Goal: Task Accomplishment & Management: Manage account settings

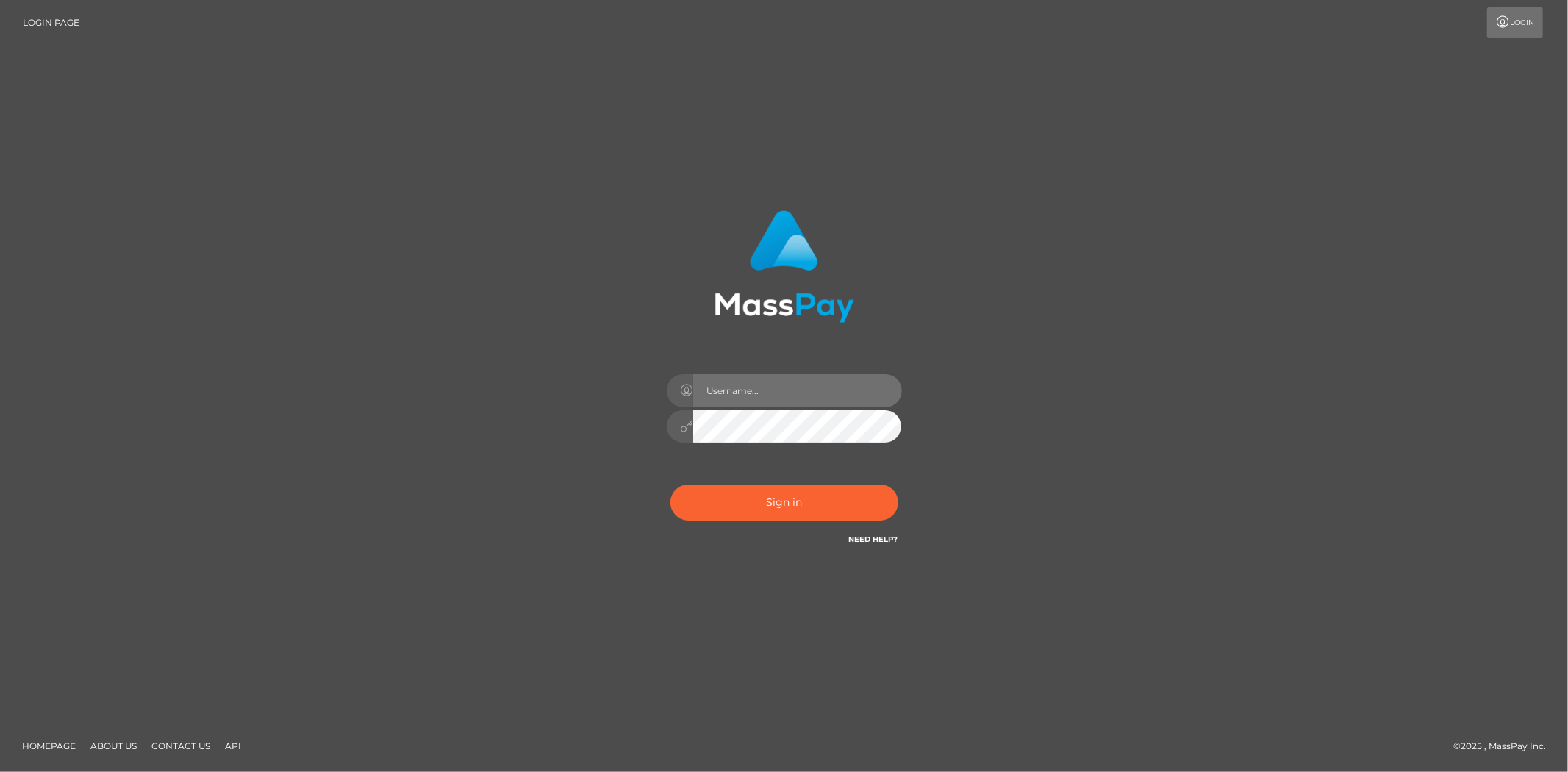
click at [744, 388] on input "text" at bounding box center [798, 391] width 209 height 33
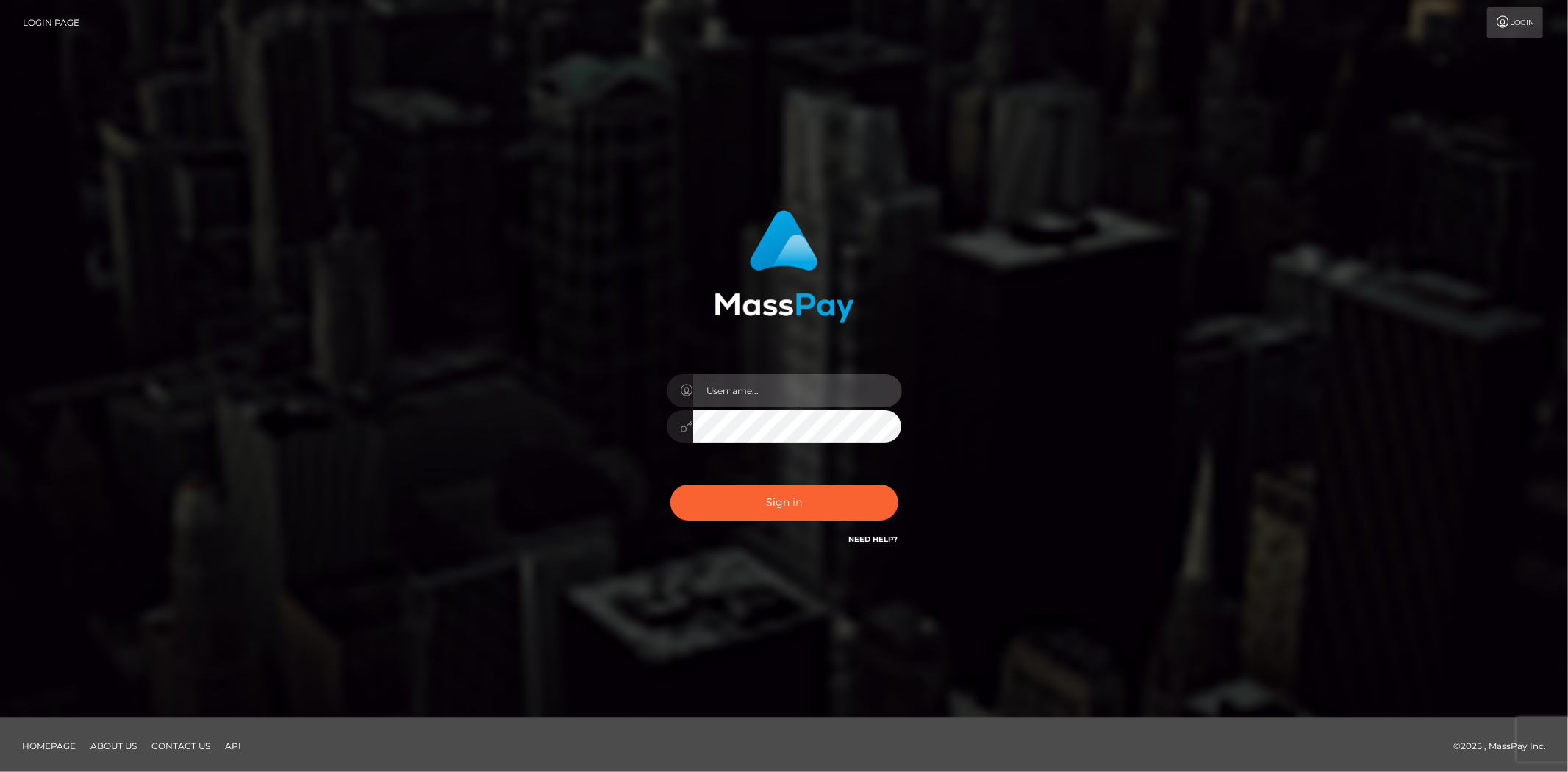
type input "Bern.Spree"
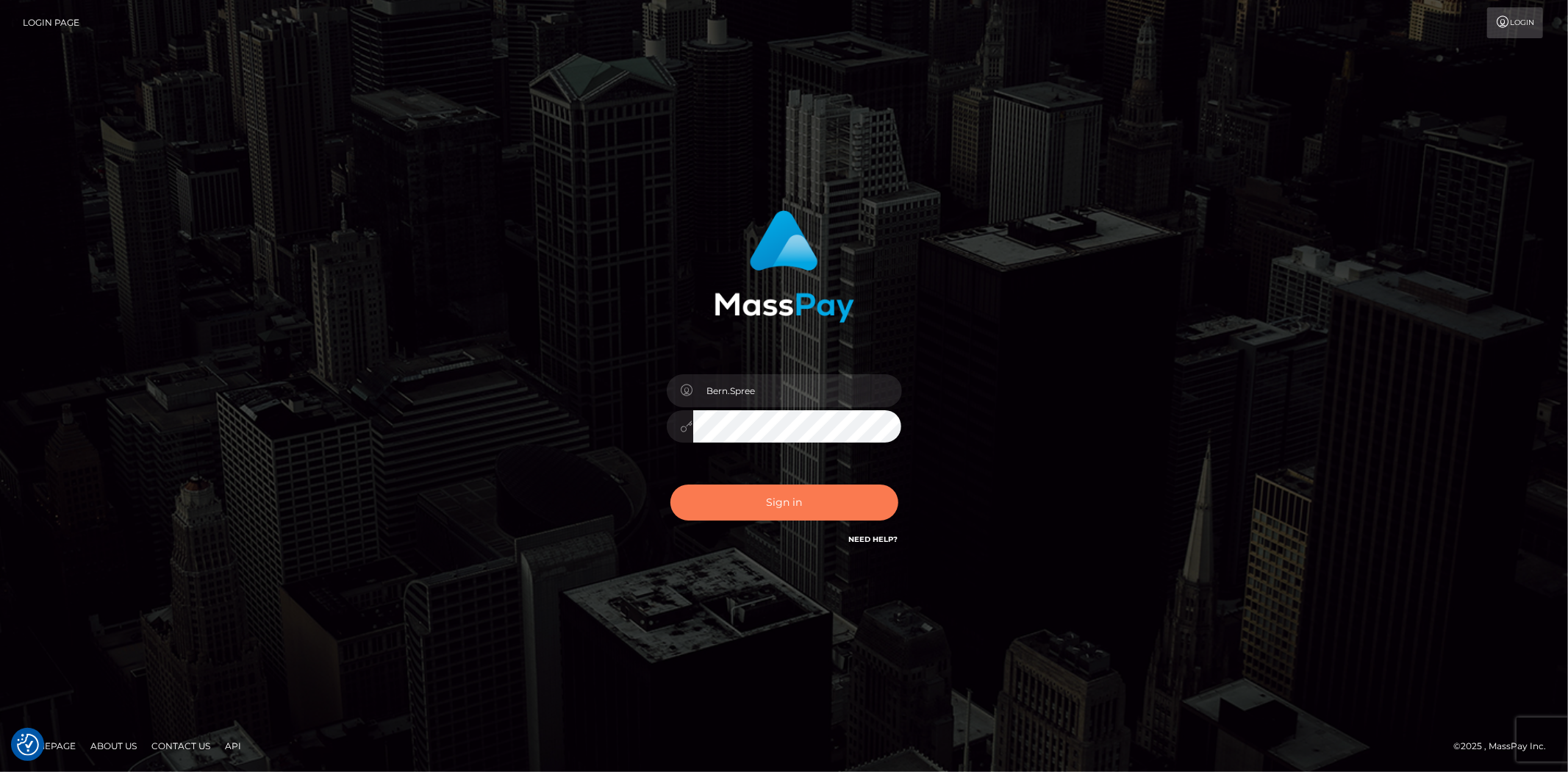
click at [768, 491] on button "Sign in" at bounding box center [784, 503] width 228 height 36
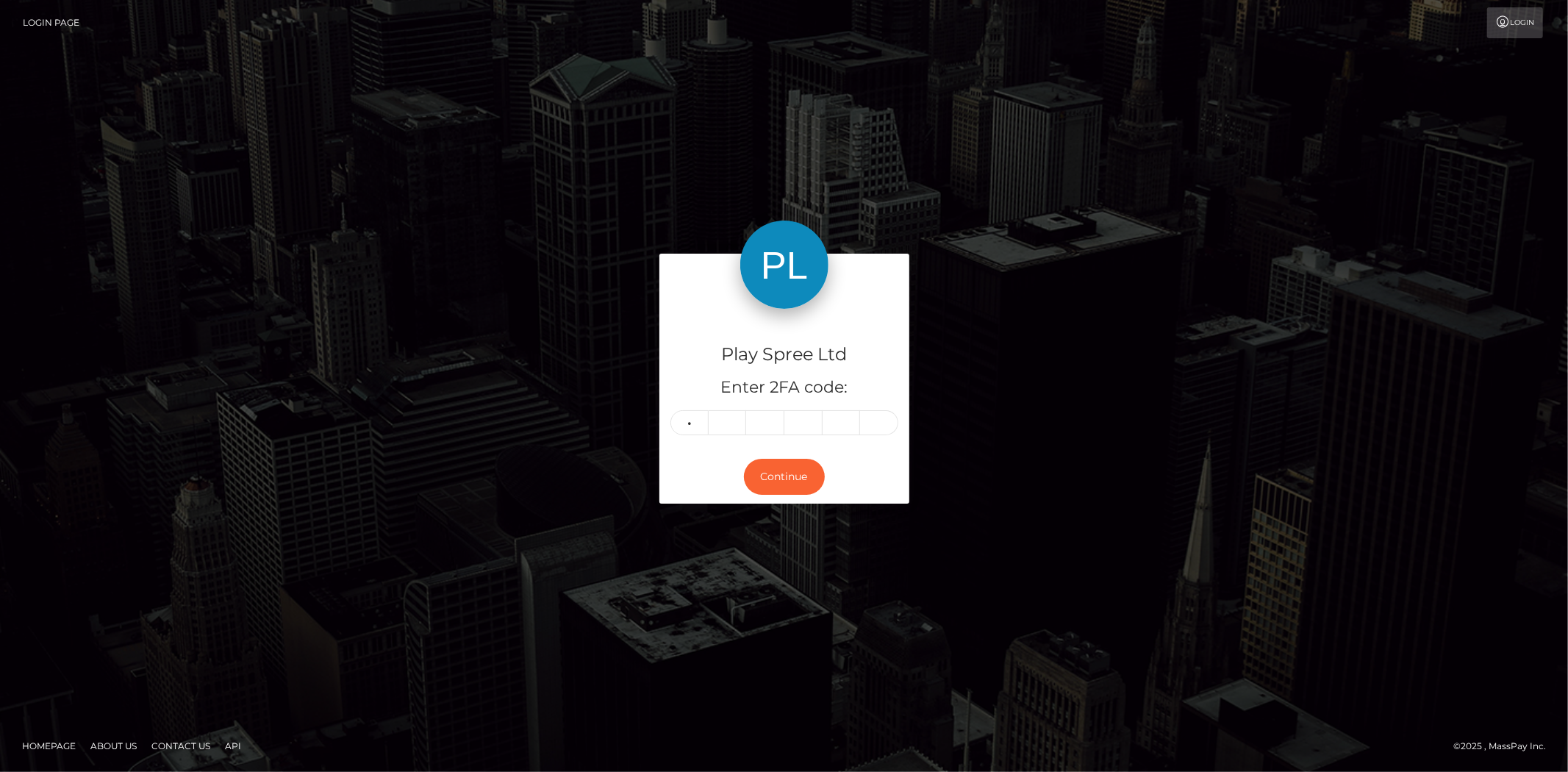
type input "0"
type input "3"
type input "7"
type input "9"
type input "2"
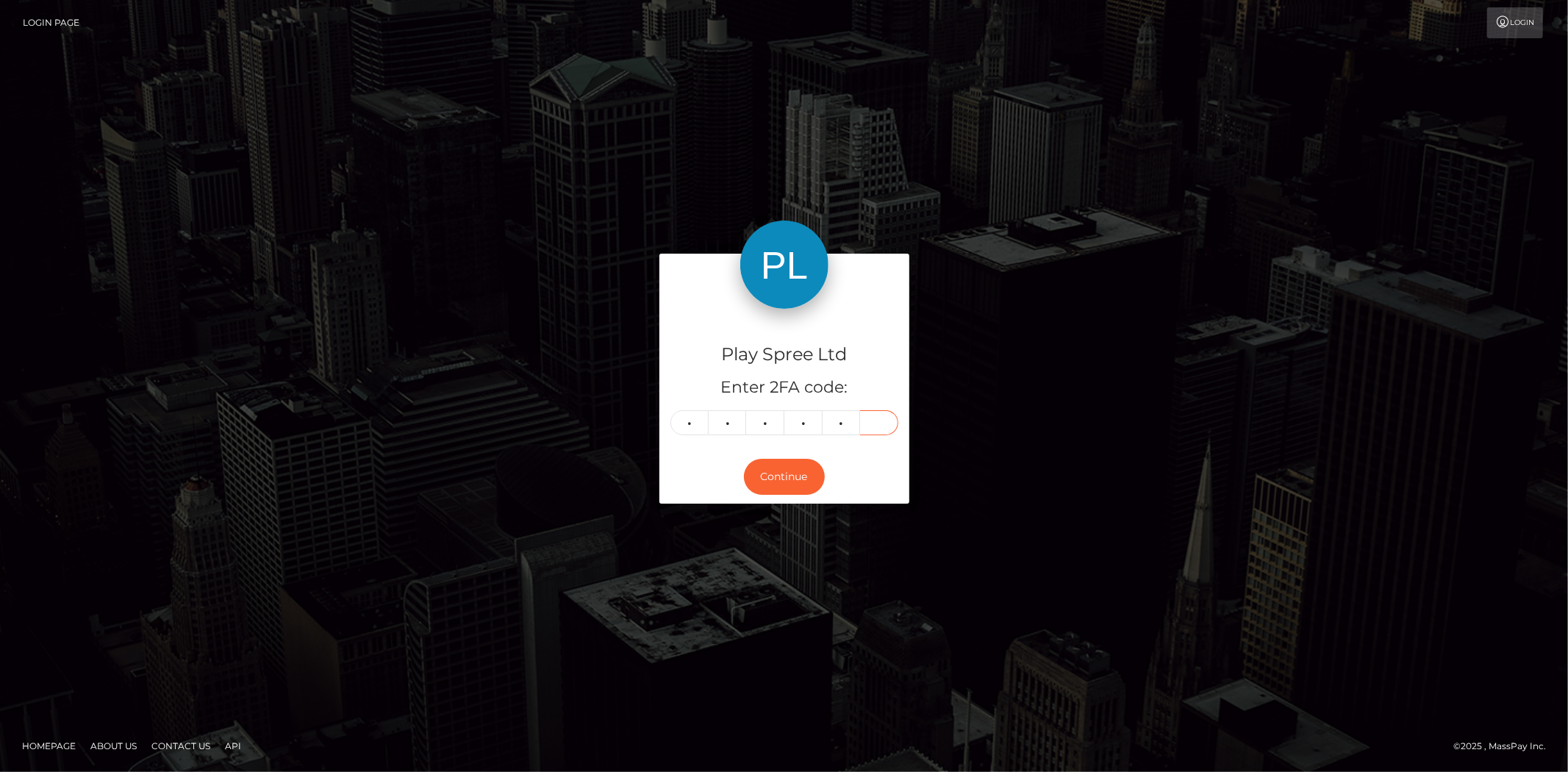
type input "1"
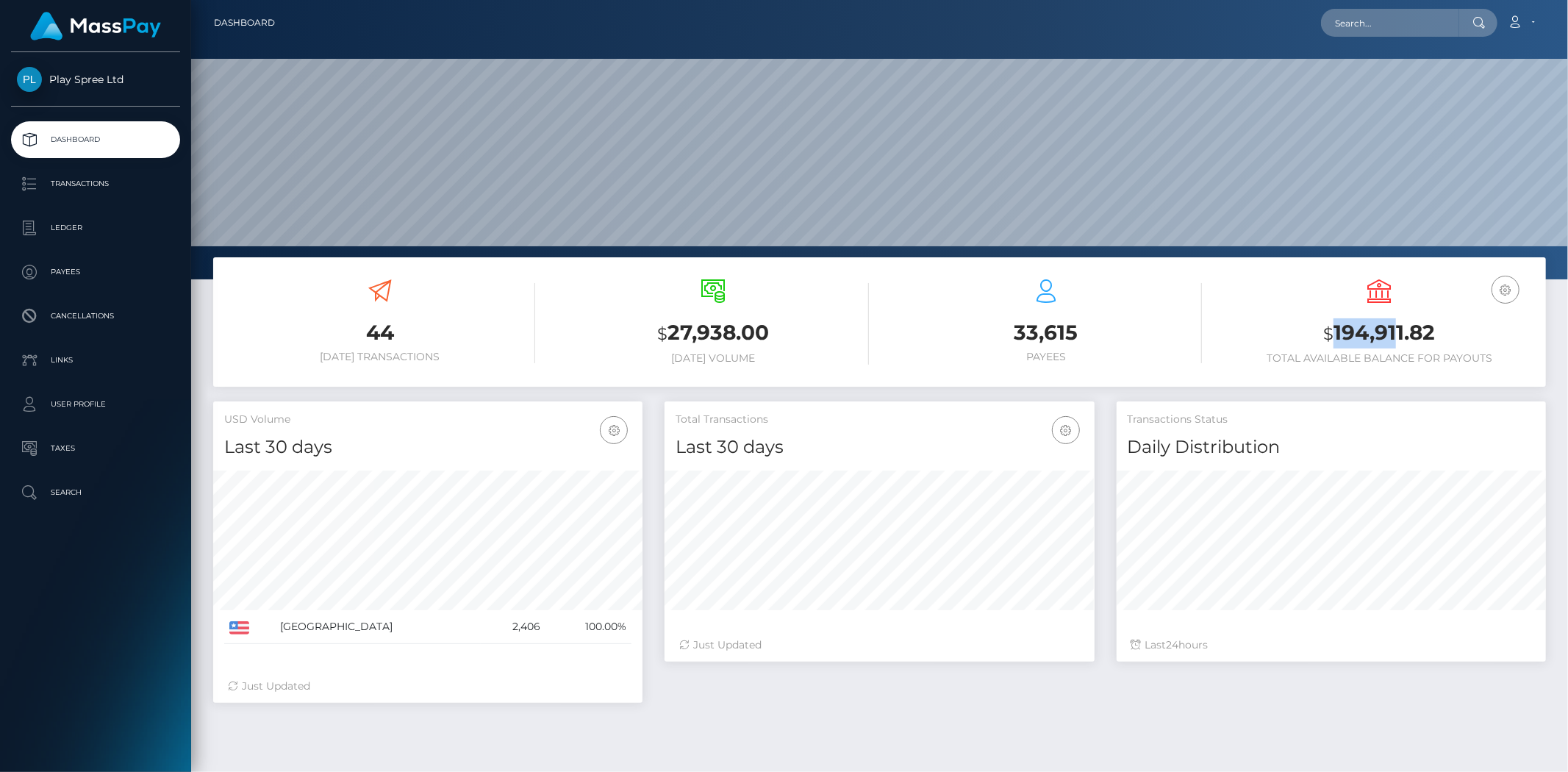
scroll to position [261, 430]
click at [1500, 321] on h3 "$ 194,911.82" at bounding box center [1380, 334] width 311 height 31
copy h3 "194,911.82"
